Goal: Navigation & Orientation: Go to known website

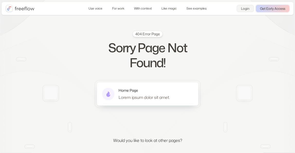
click at [244, 9] on link "Login" at bounding box center [244, 8] width 17 height 7
click at [245, 8] on link "Login" at bounding box center [244, 8] width 17 height 7
click at [229, 71] on img at bounding box center [260, 125] width 81 height 137
click at [98, 9] on link "Use voice" at bounding box center [95, 8] width 21 height 9
click at [143, 9] on link "With context" at bounding box center [143, 8] width 24 height 9
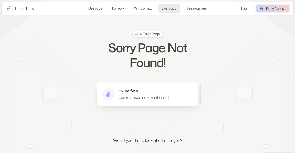
click at [172, 9] on link "Like magic" at bounding box center [169, 8] width 22 height 9
click at [197, 8] on link "See examples" at bounding box center [196, 8] width 27 height 9
